Goal: Task Accomplishment & Management: Manage account settings

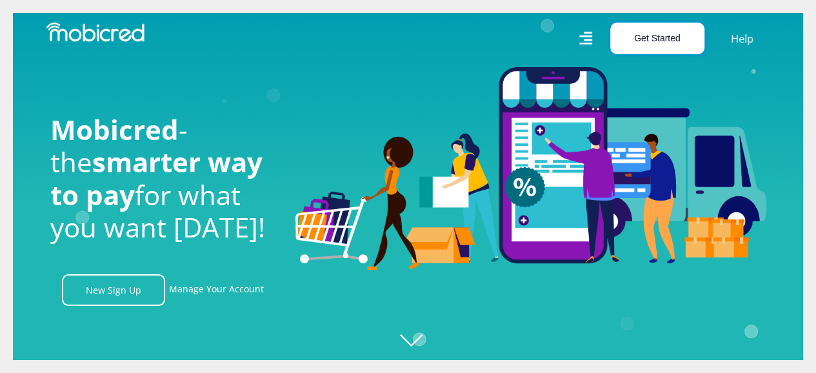
click at [657, 37] on button "Get Started" at bounding box center [658, 39] width 94 height 32
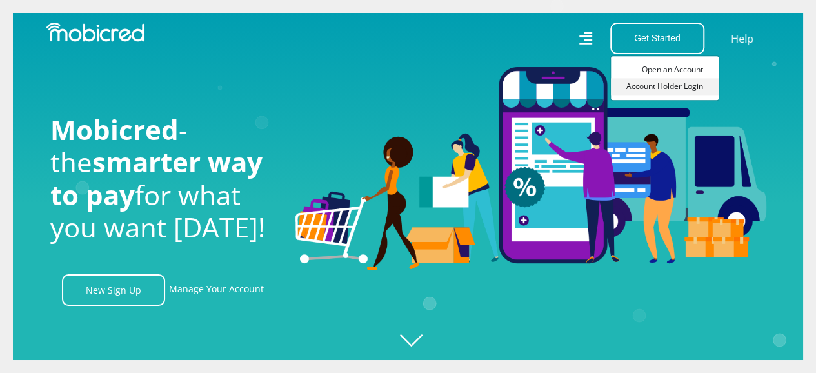
scroll to position [0, 920]
click at [652, 88] on link "Account Holder Login" at bounding box center [665, 86] width 108 height 17
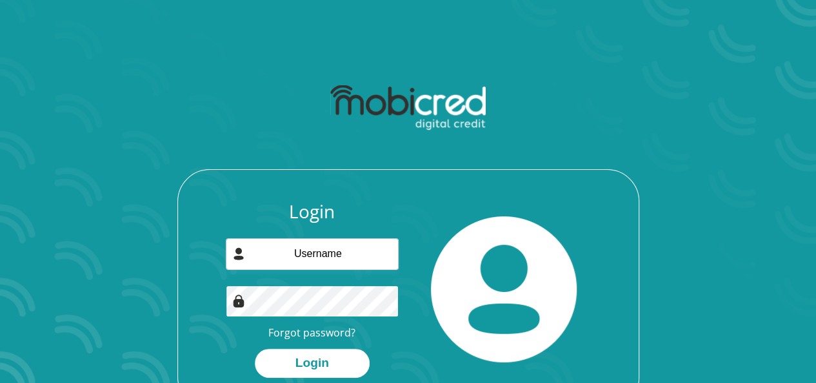
type input "[EMAIL_ADDRESS][DOMAIN_NAME]"
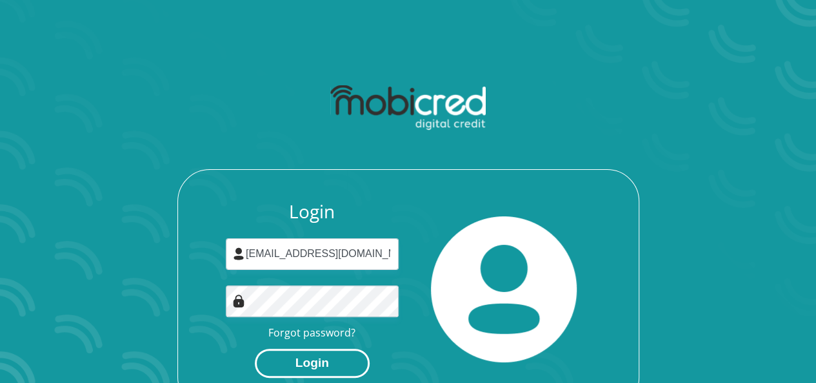
click at [337, 358] on button "Login" at bounding box center [312, 363] width 115 height 29
